Goal: Task Accomplishment & Management: Use online tool/utility

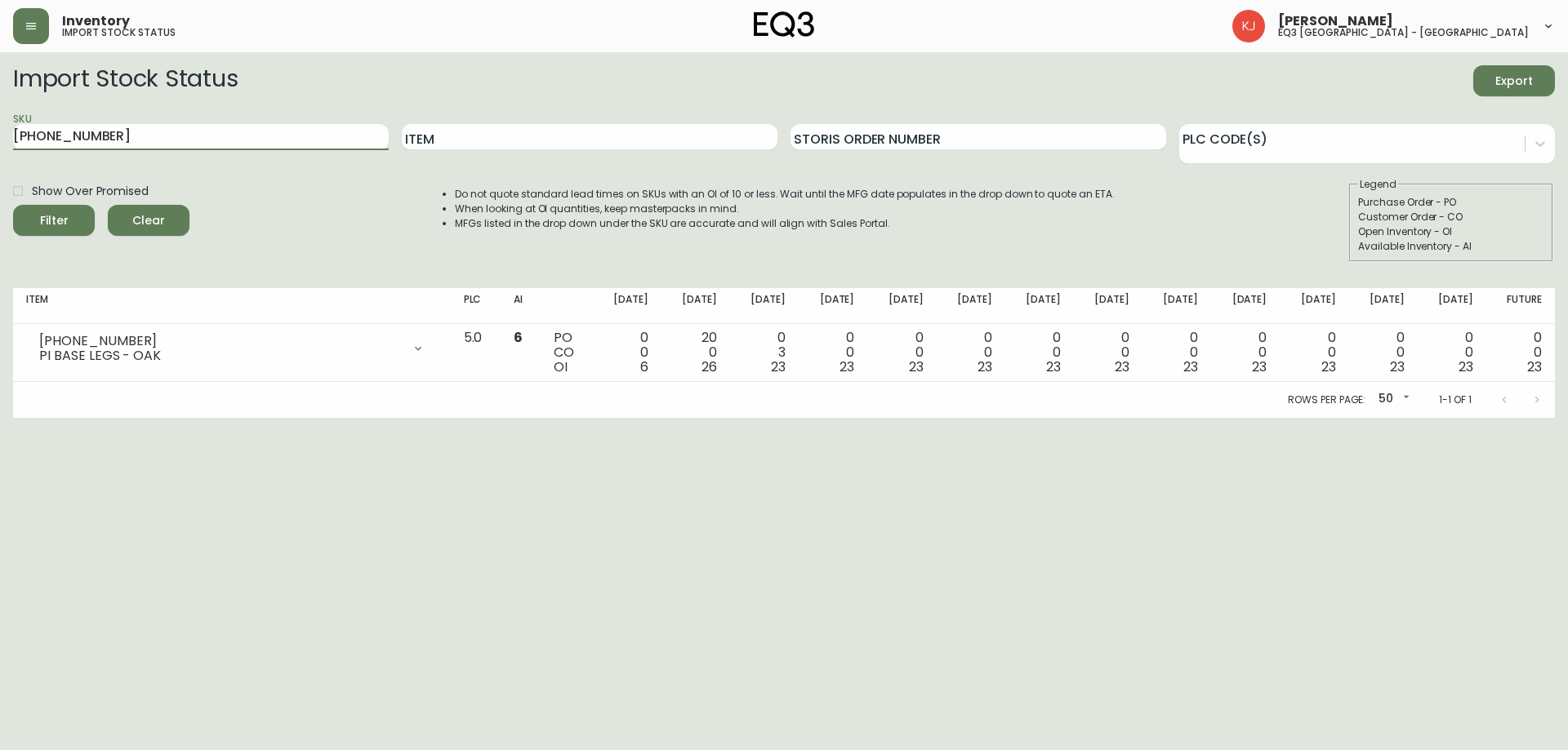
drag, startPoint x: 256, startPoint y: 136, endPoint x: 0, endPoint y: 127, distance: 256.2
click at [0, 127] on main "Import Stock Status Export SKU [PHONE_NUMBER] Item Storis Order Number PLC Code…" at bounding box center [784, 235] width 1568 height 366
paste input "2020-100-0-A"
click at [13, 205] on button "Filter" at bounding box center [54, 220] width 81 height 31
drag, startPoint x: 209, startPoint y: 130, endPoint x: 0, endPoint y: 160, distance: 211.1
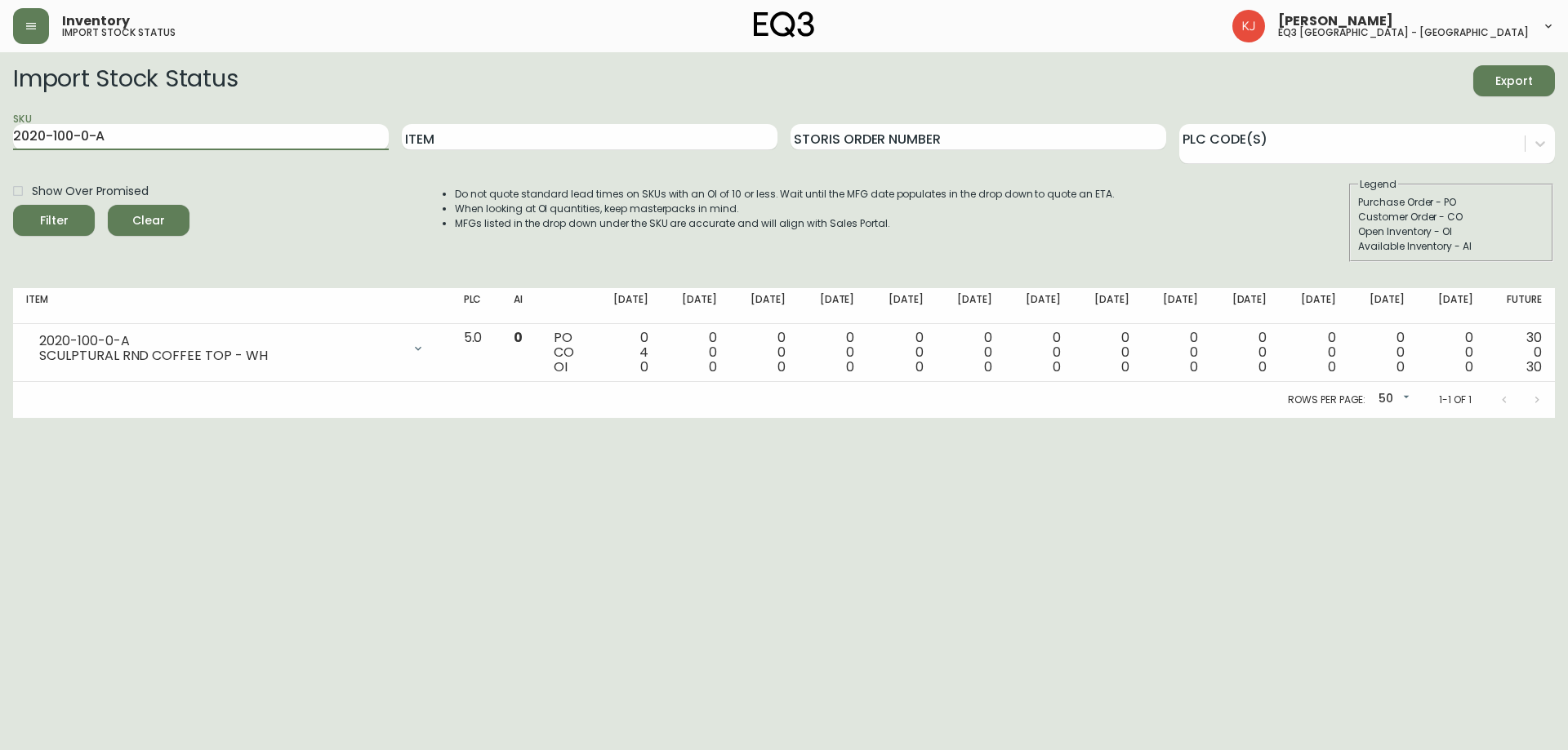
click at [0, 160] on main "Import Stock Status Export SKU 2020-100-0-A Item Storis Order Number PLC Code(s…" at bounding box center [784, 235] width 1568 height 366
paste input "1-0-B"
type input "2020-101-0-B"
click at [13, 205] on button "Filter" at bounding box center [54, 220] width 81 height 31
drag, startPoint x: 336, startPoint y: 140, endPoint x: 0, endPoint y: 136, distance: 336.0
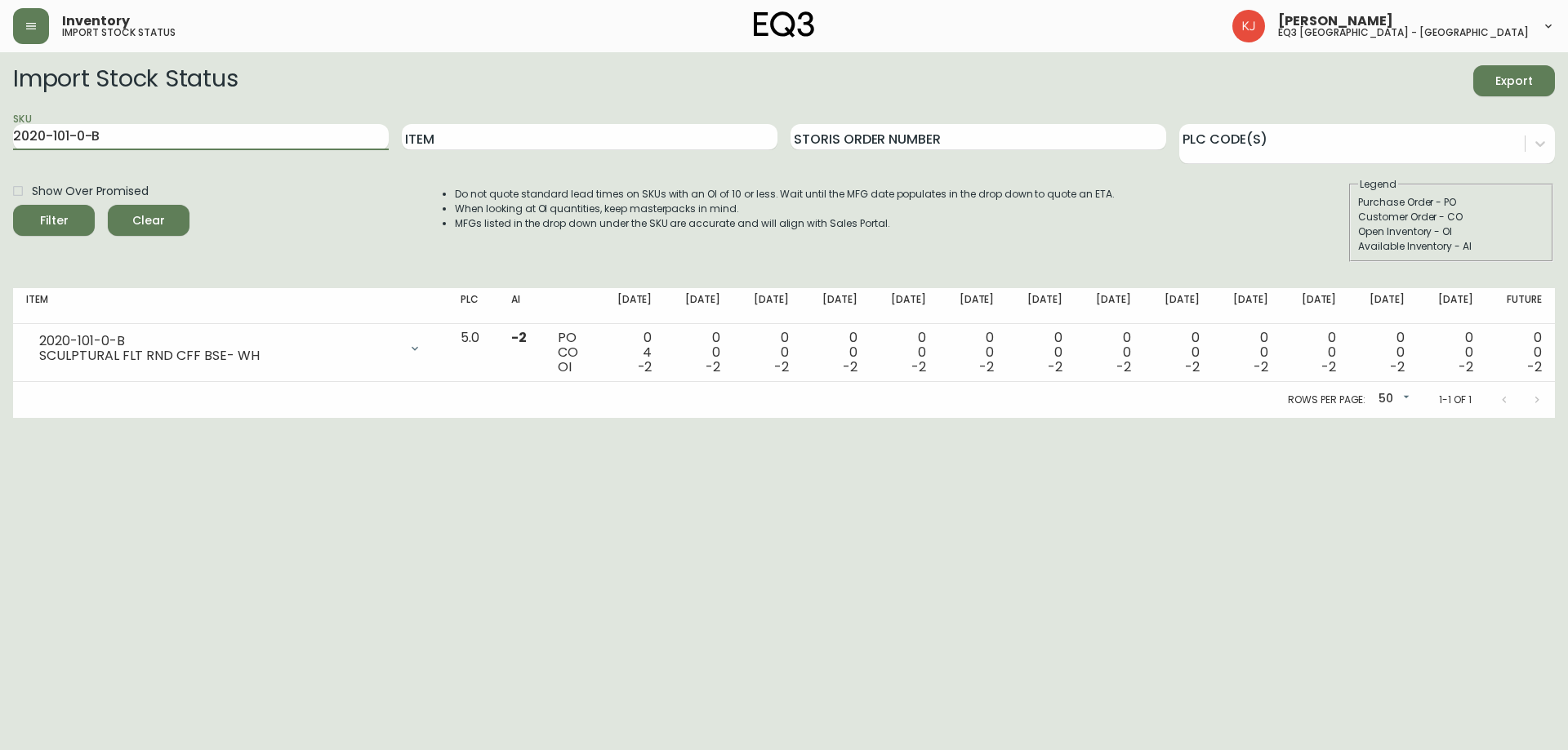
click at [0, 136] on main "Import Stock Status Export SKU 2020-101-0-B Item Storis Order Number PLC Code(s…" at bounding box center [784, 235] width 1568 height 366
click at [414, 144] on input "Item" at bounding box center [590, 137] width 376 height 26
type input "sculptural"
click at [13, 205] on button "Filter" at bounding box center [54, 220] width 81 height 31
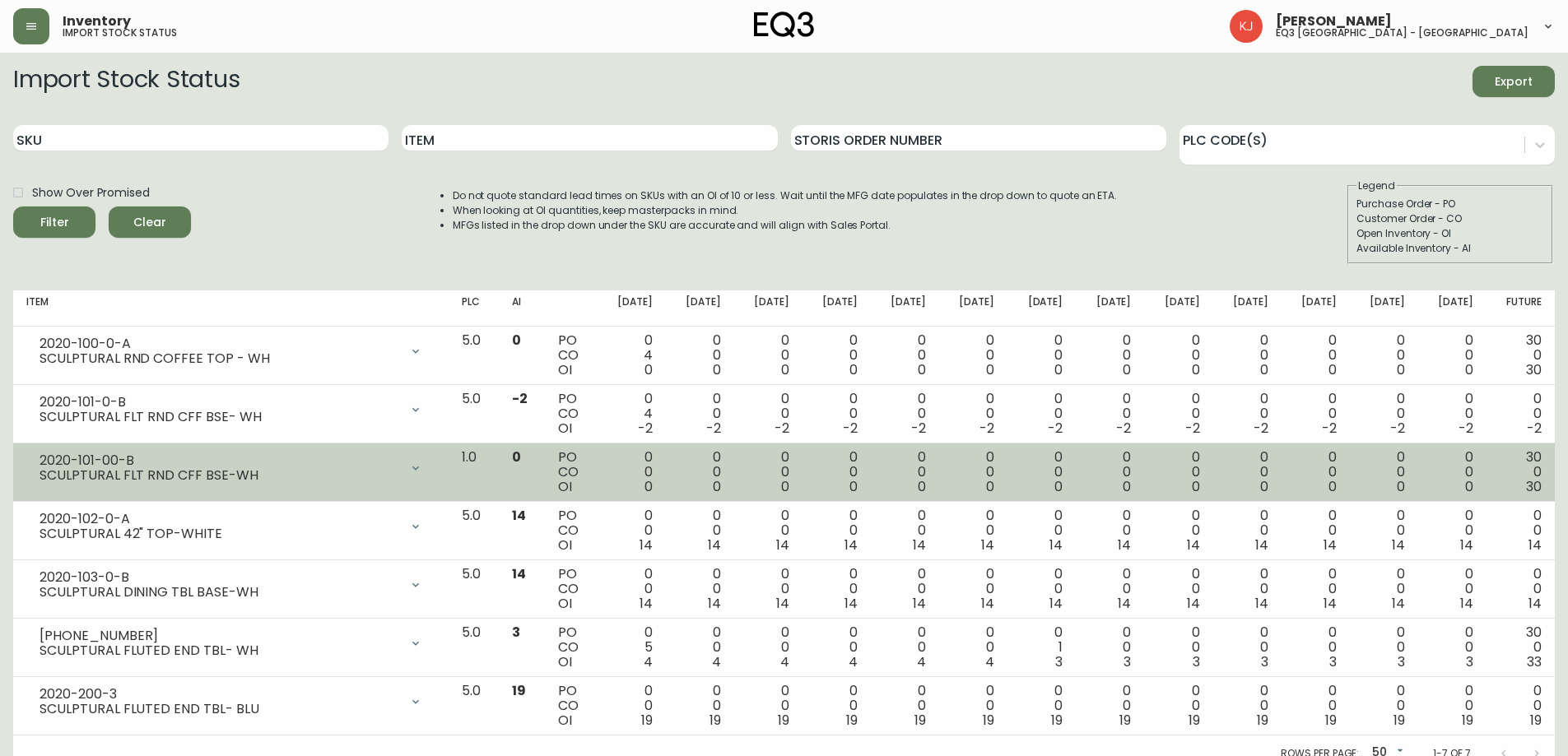
click at [653, 484] on span "0" at bounding box center [648, 487] width 9 height 19
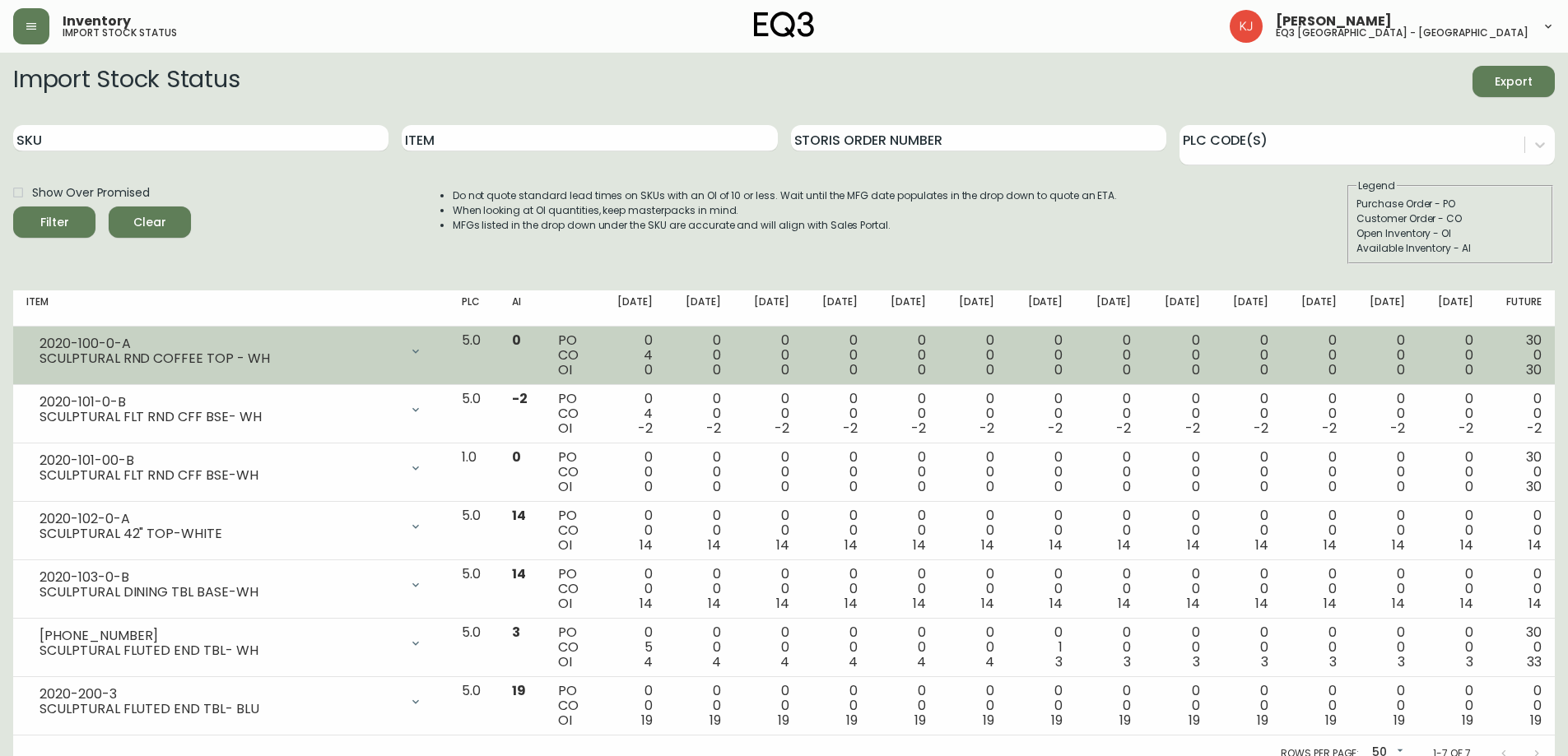
click at [666, 354] on td "0 4 0" at bounding box center [632, 355] width 69 height 58
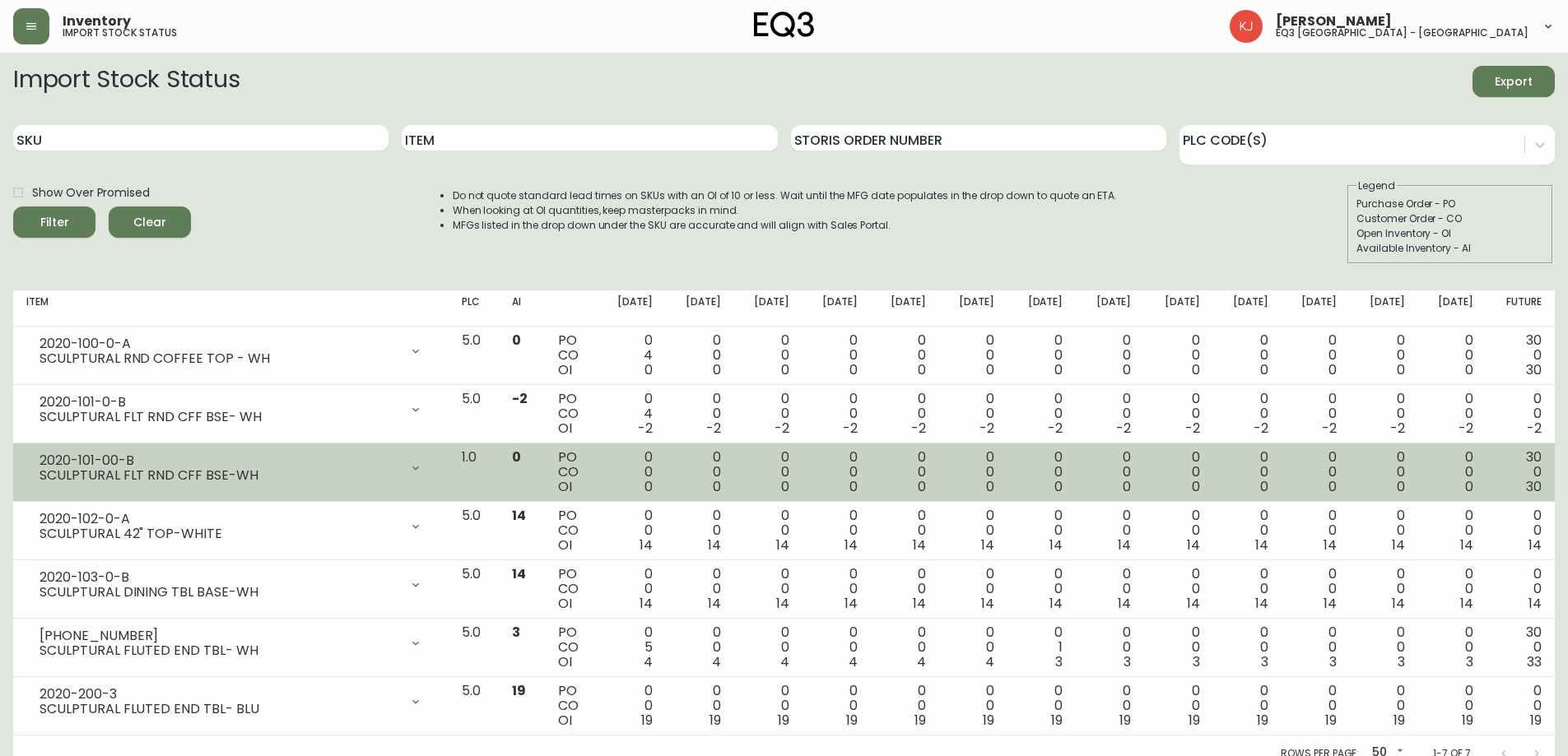
click at [666, 490] on td "0 0 0" at bounding box center [632, 472] width 69 height 58
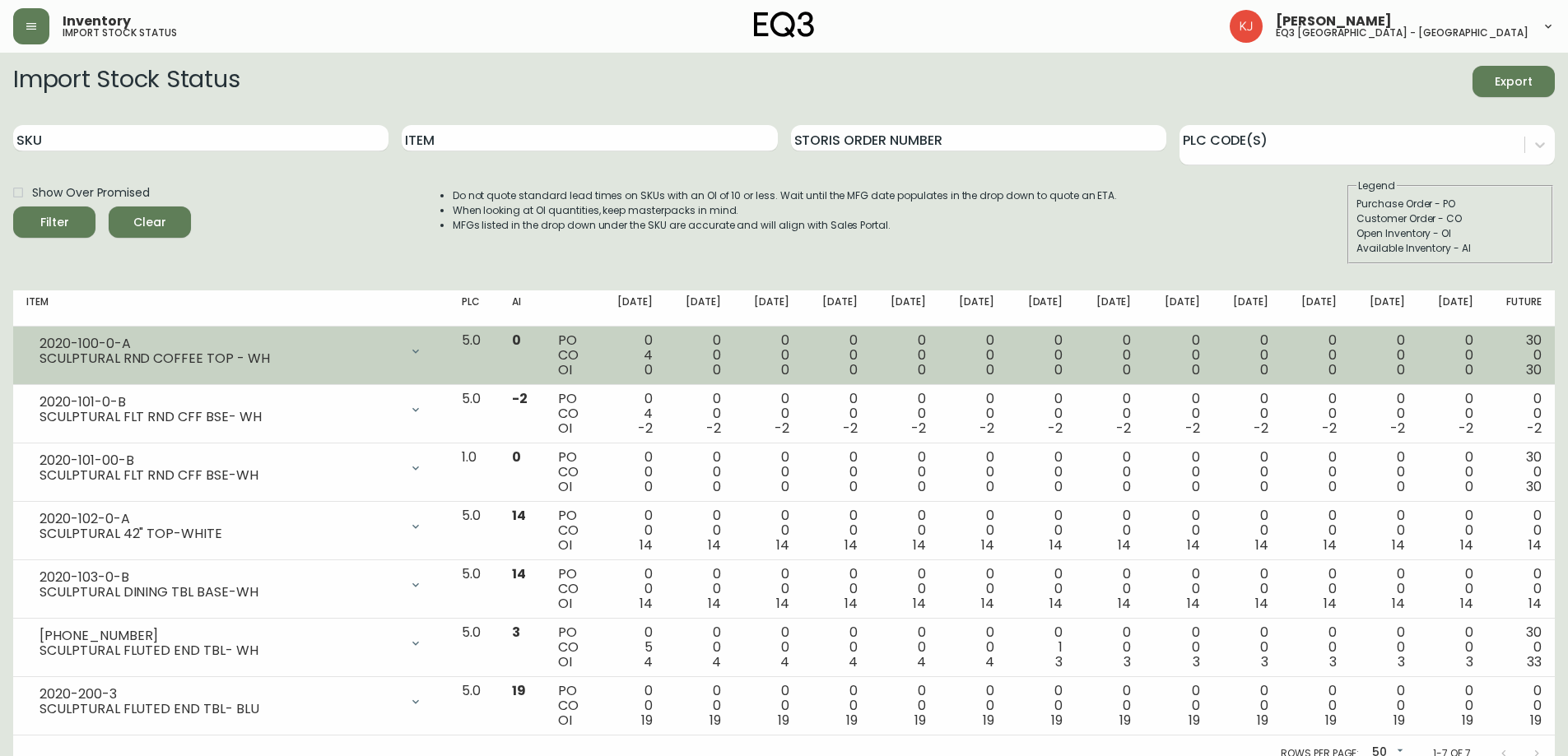
click at [422, 349] on icon at bounding box center [416, 351] width 13 height 13
